Goal: Task Accomplishment & Management: Manage account settings

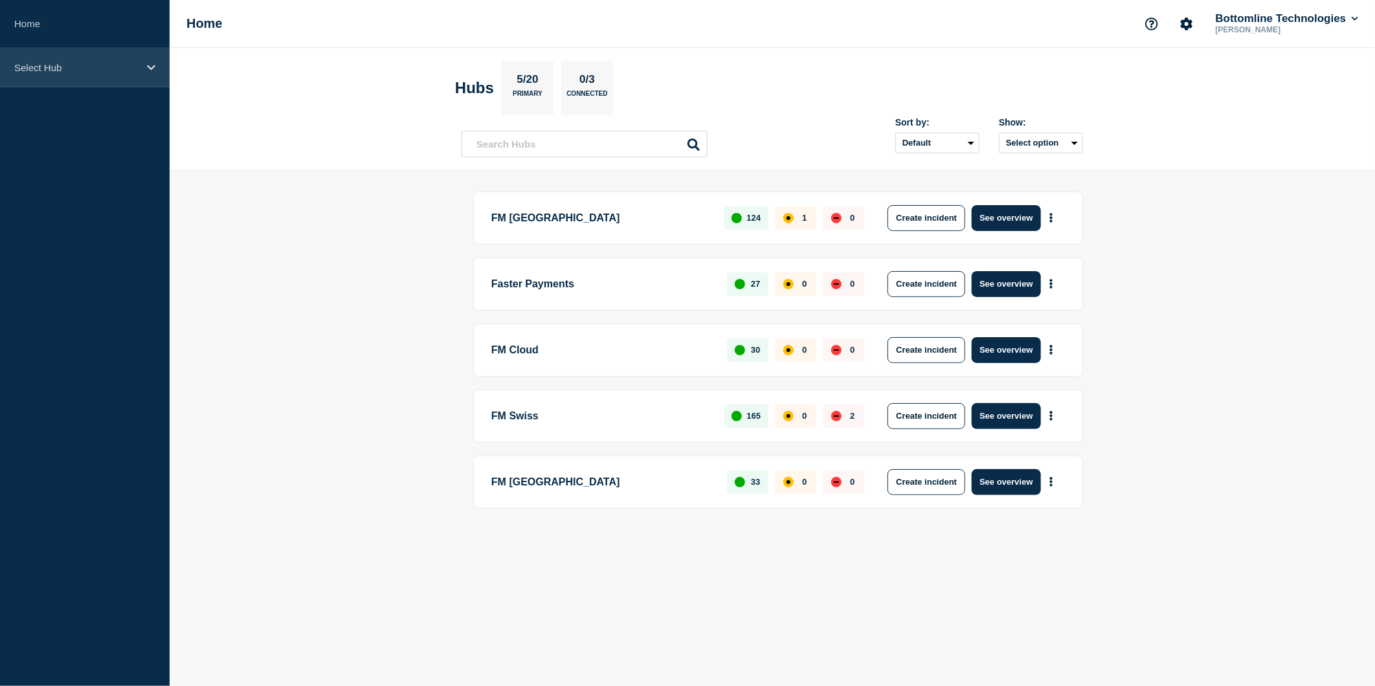
click at [146, 67] on div "Select Hub" at bounding box center [85, 67] width 170 height 39
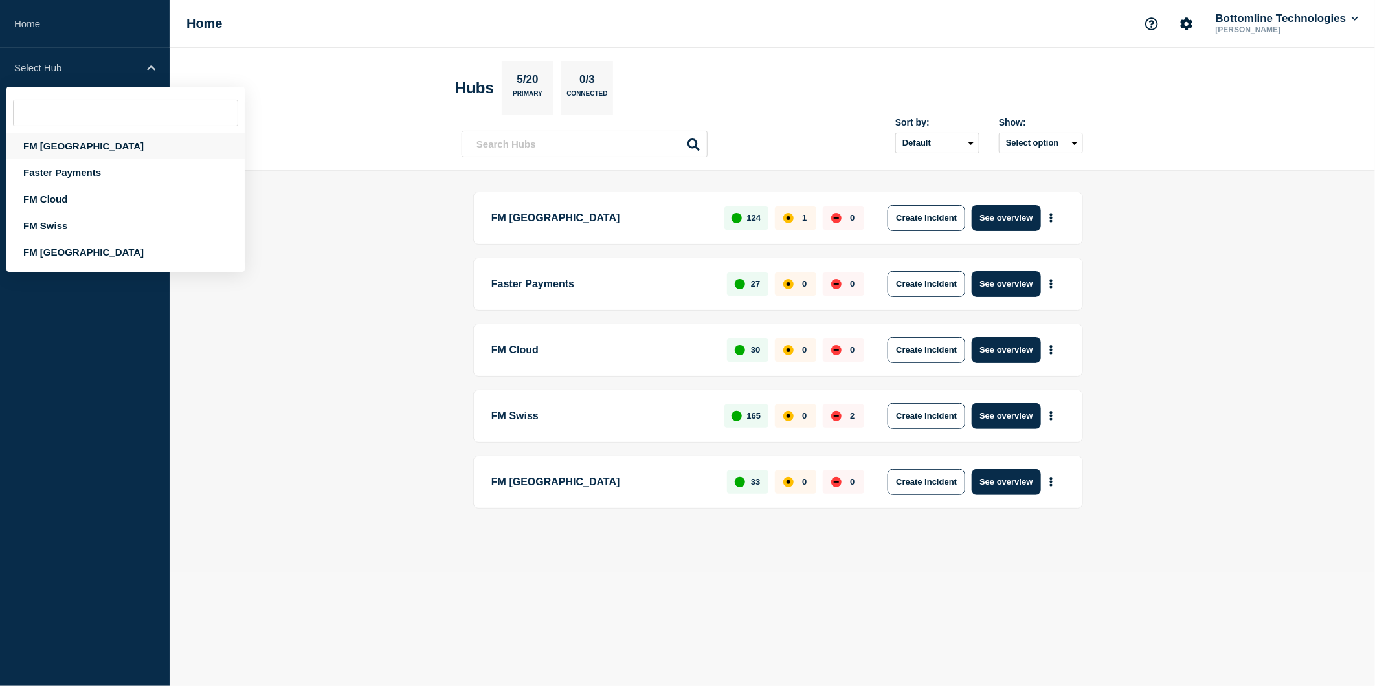
click at [66, 145] on div "FM [GEOGRAPHIC_DATA]" at bounding box center [125, 146] width 238 height 27
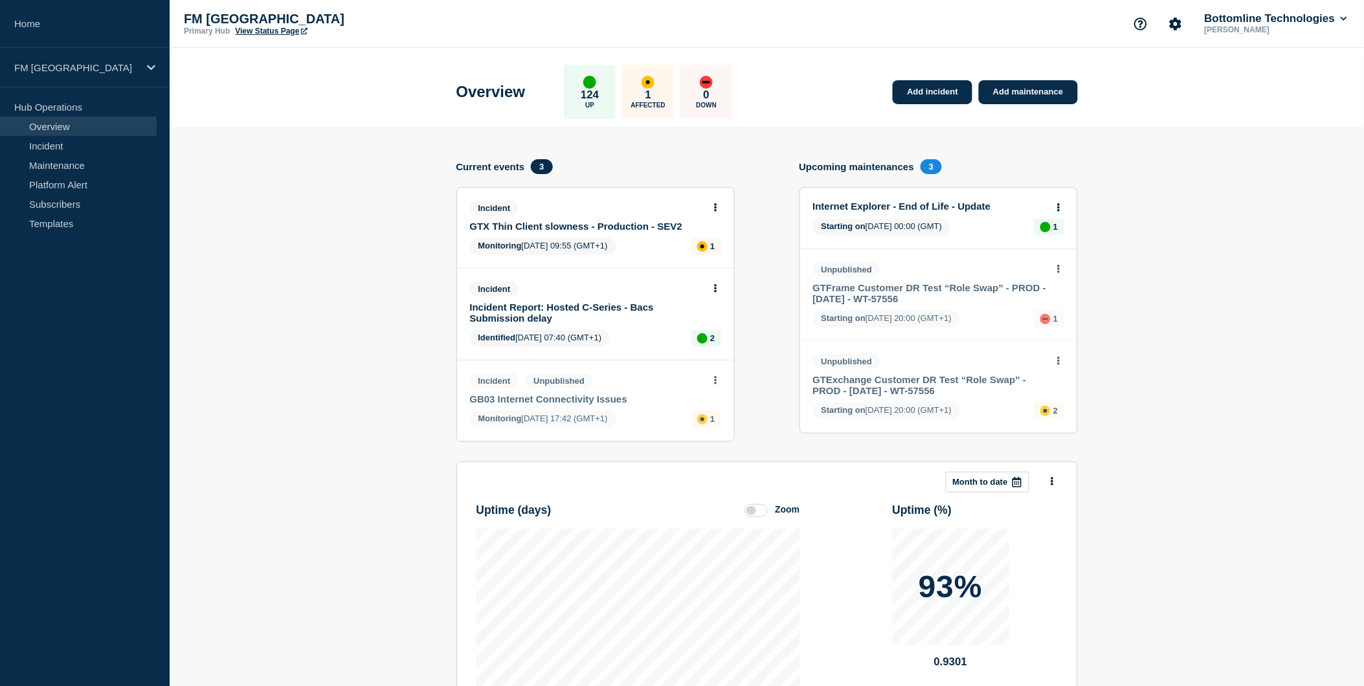
click at [583, 228] on link "GTX Thin Client slowness - Production - SEV2" at bounding box center [587, 226] width 234 height 11
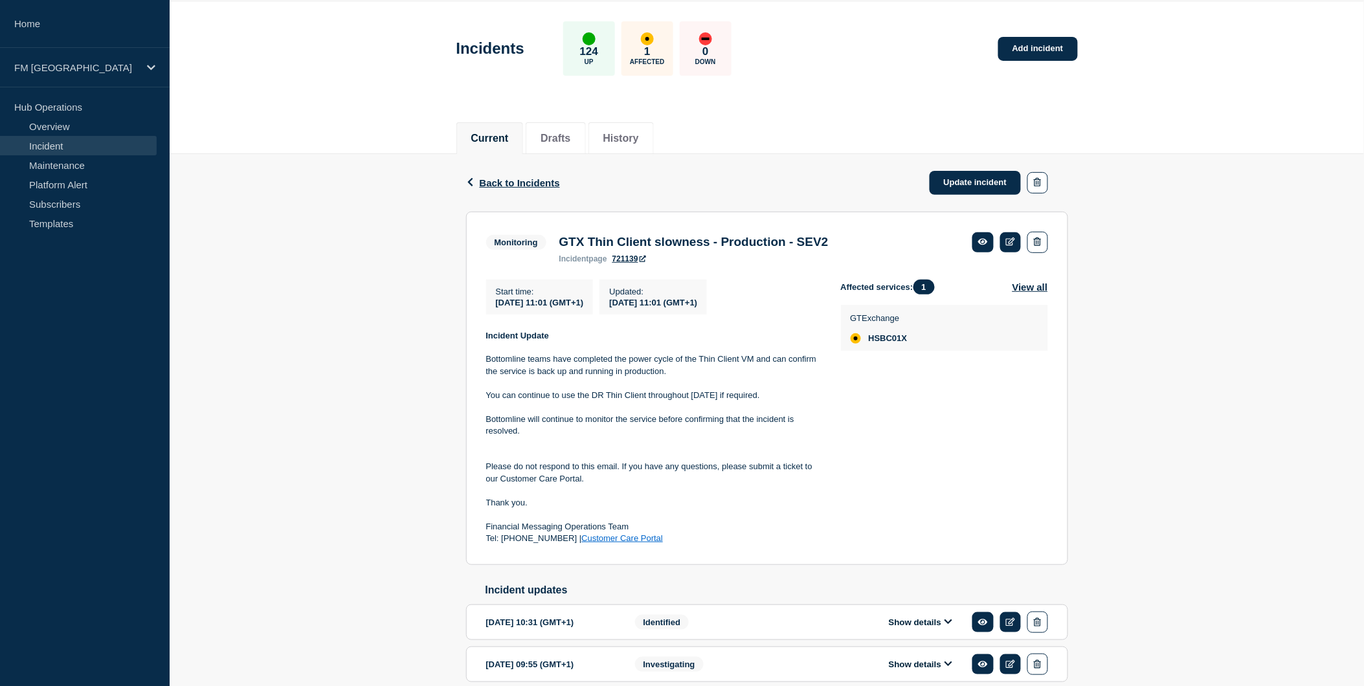
scroll to position [72, 0]
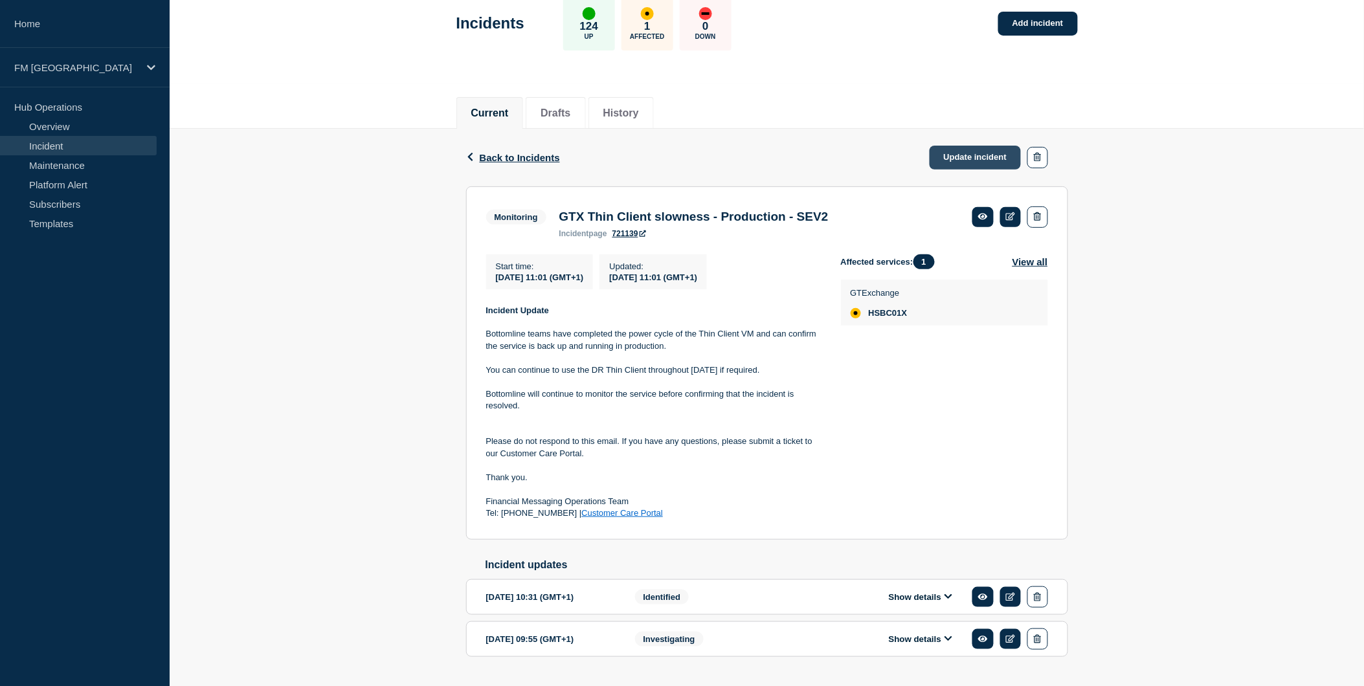
click at [974, 157] on link "Update incident" at bounding box center [976, 158] width 92 height 24
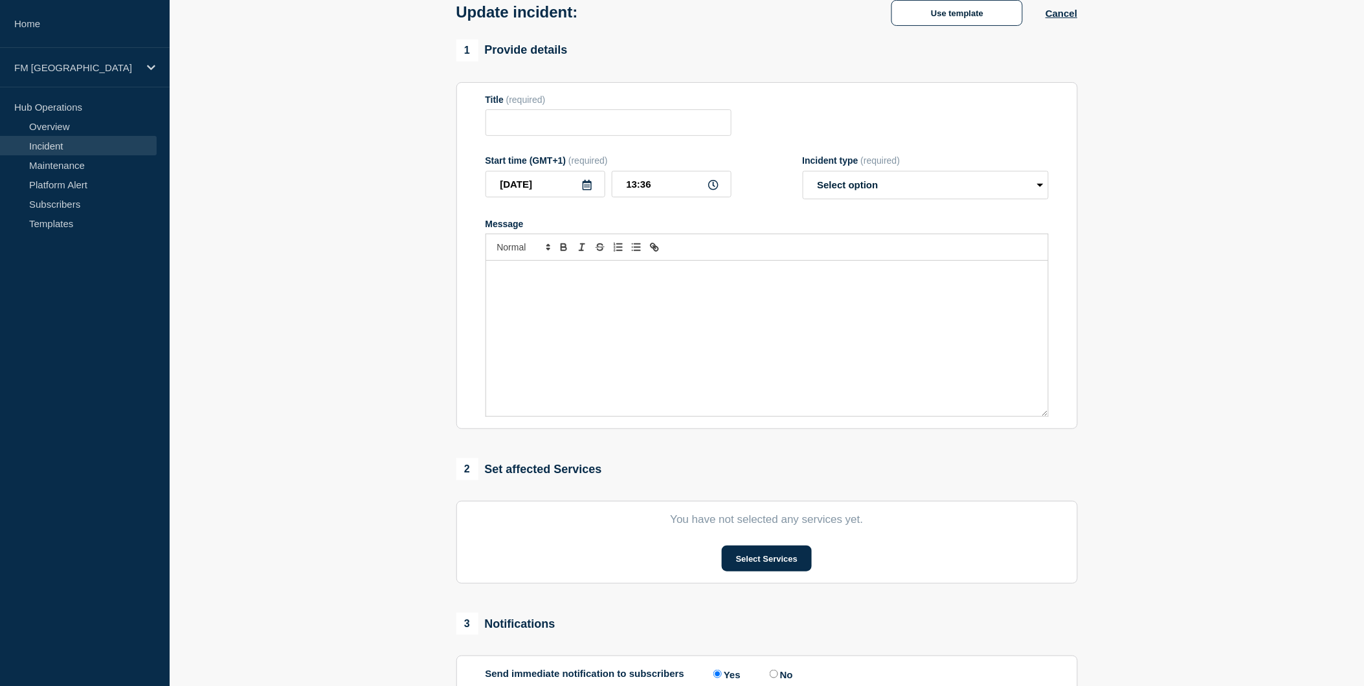
type input "GTX Thin Client slowness - Production - SEV2"
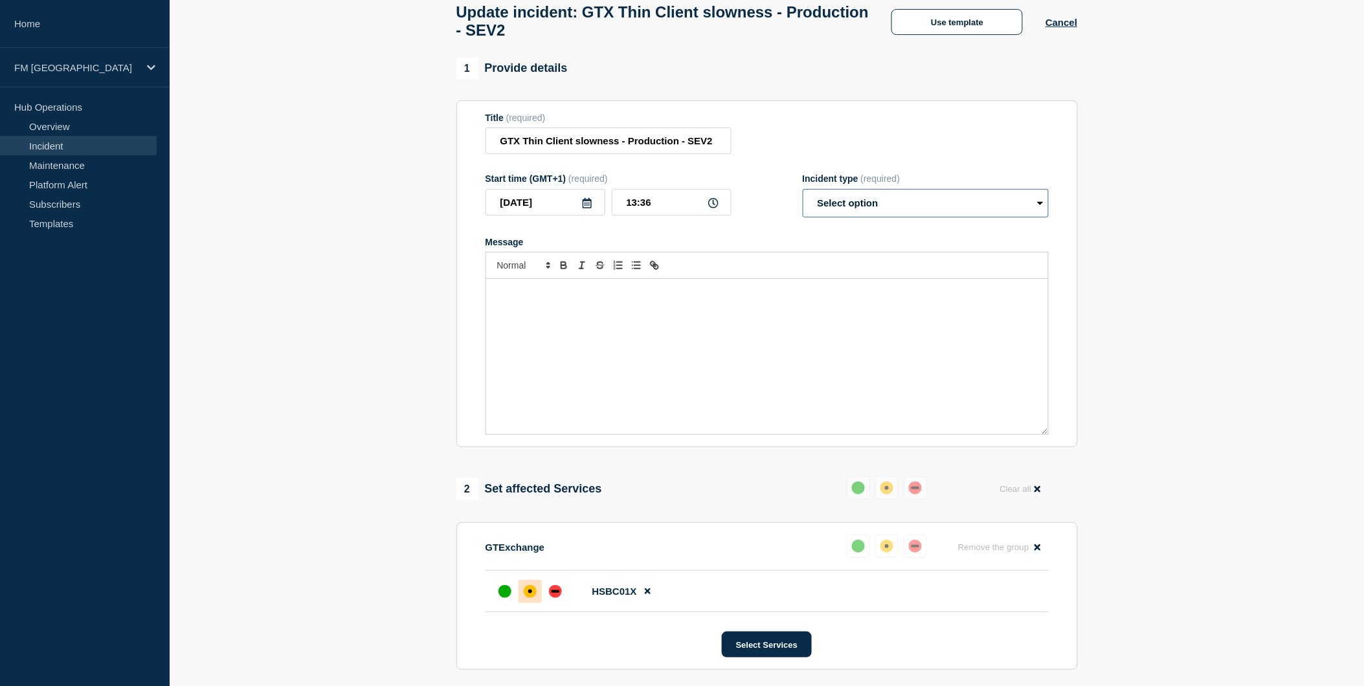
click at [864, 205] on select "Select option Investigating Identified Monitoring Resolved" at bounding box center [926, 203] width 246 height 28
select select "resolved"
click at [803, 196] on select "Select option Investigating Identified Monitoring Resolved" at bounding box center [926, 203] width 246 height 28
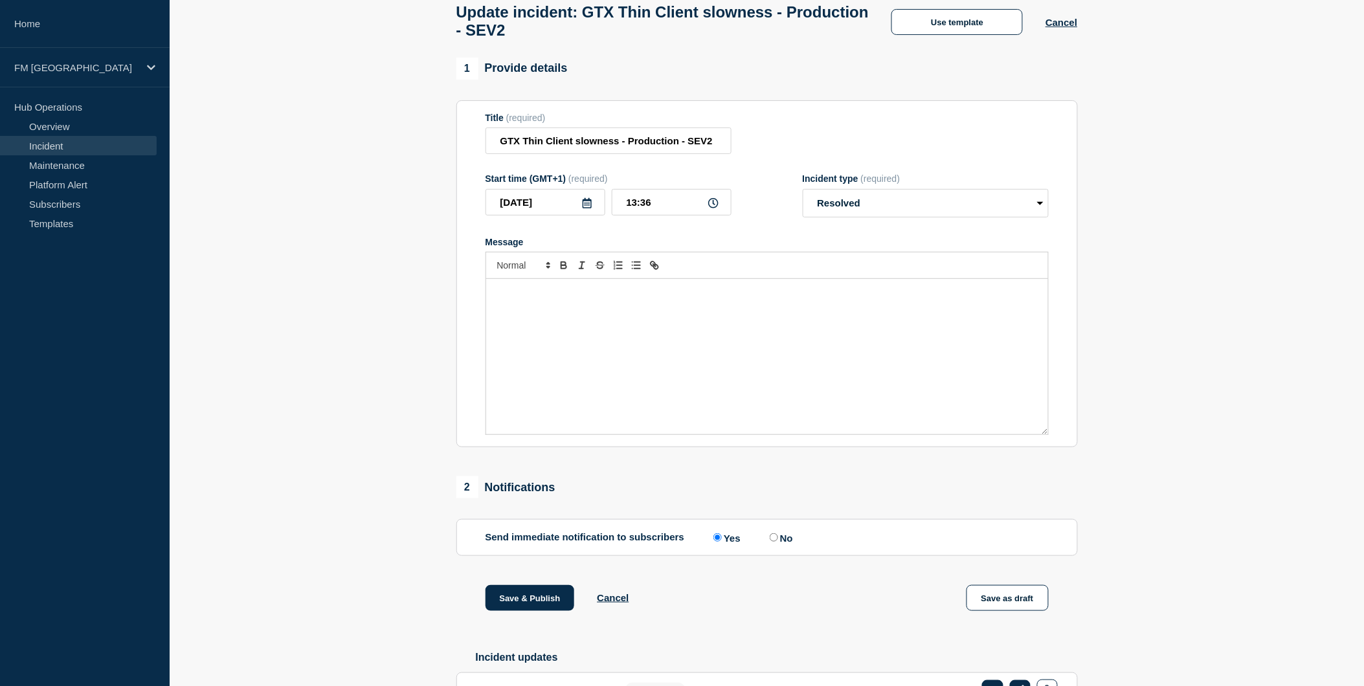
click at [1044, 29] on div "Use template" at bounding box center [957, 22] width 177 height 26
click at [1050, 28] on button "Cancel" at bounding box center [1062, 22] width 32 height 11
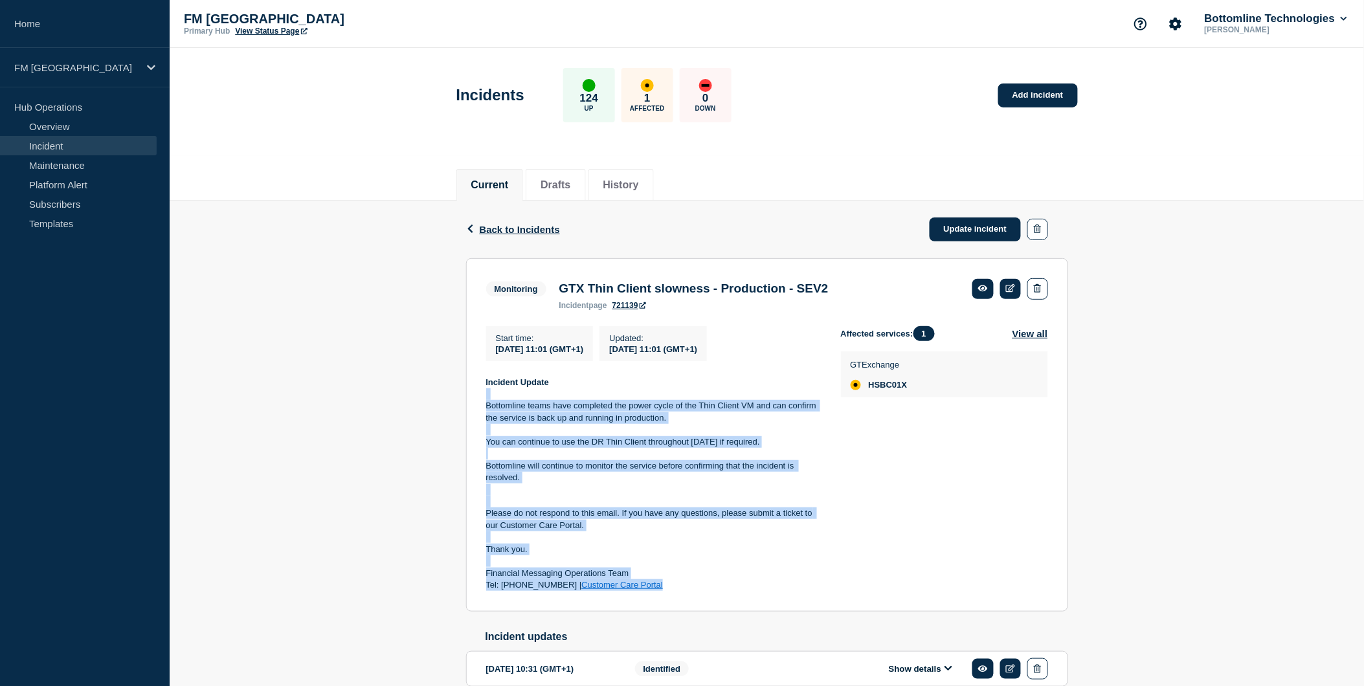
copy div "Bottomline teams have completed the power cycle of the Thin Client VM and can c…"
drag, startPoint x: 663, startPoint y: 589, endPoint x: 478, endPoint y: 401, distance: 263.7
click at [478, 401] on section "Monitoring GTX Thin Client slowness - Production - SEV2 incident page 721139 St…" at bounding box center [767, 435] width 602 height 354
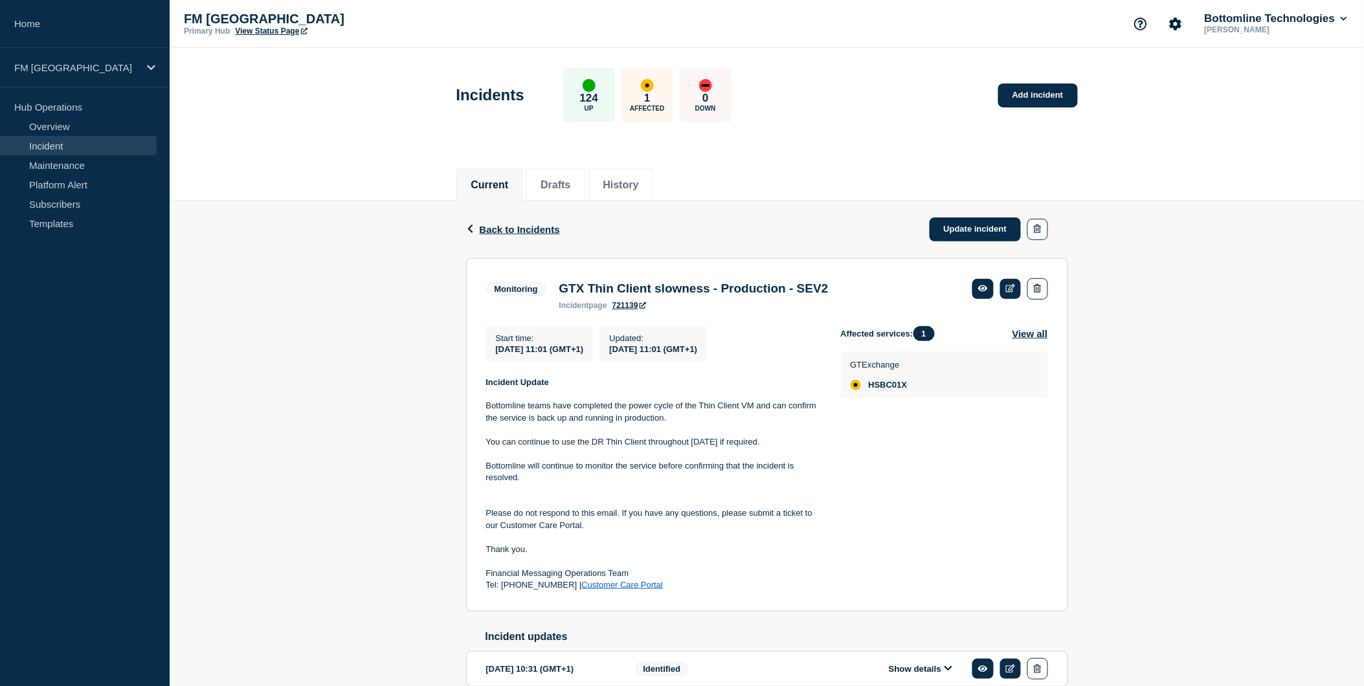
click at [1194, 497] on div "Back Back to Incidents Update incident Monitoring GTX Thin Client slowness - Pr…" at bounding box center [767, 485] width 1195 height 569
